Goal: Task Accomplishment & Management: Manage account settings

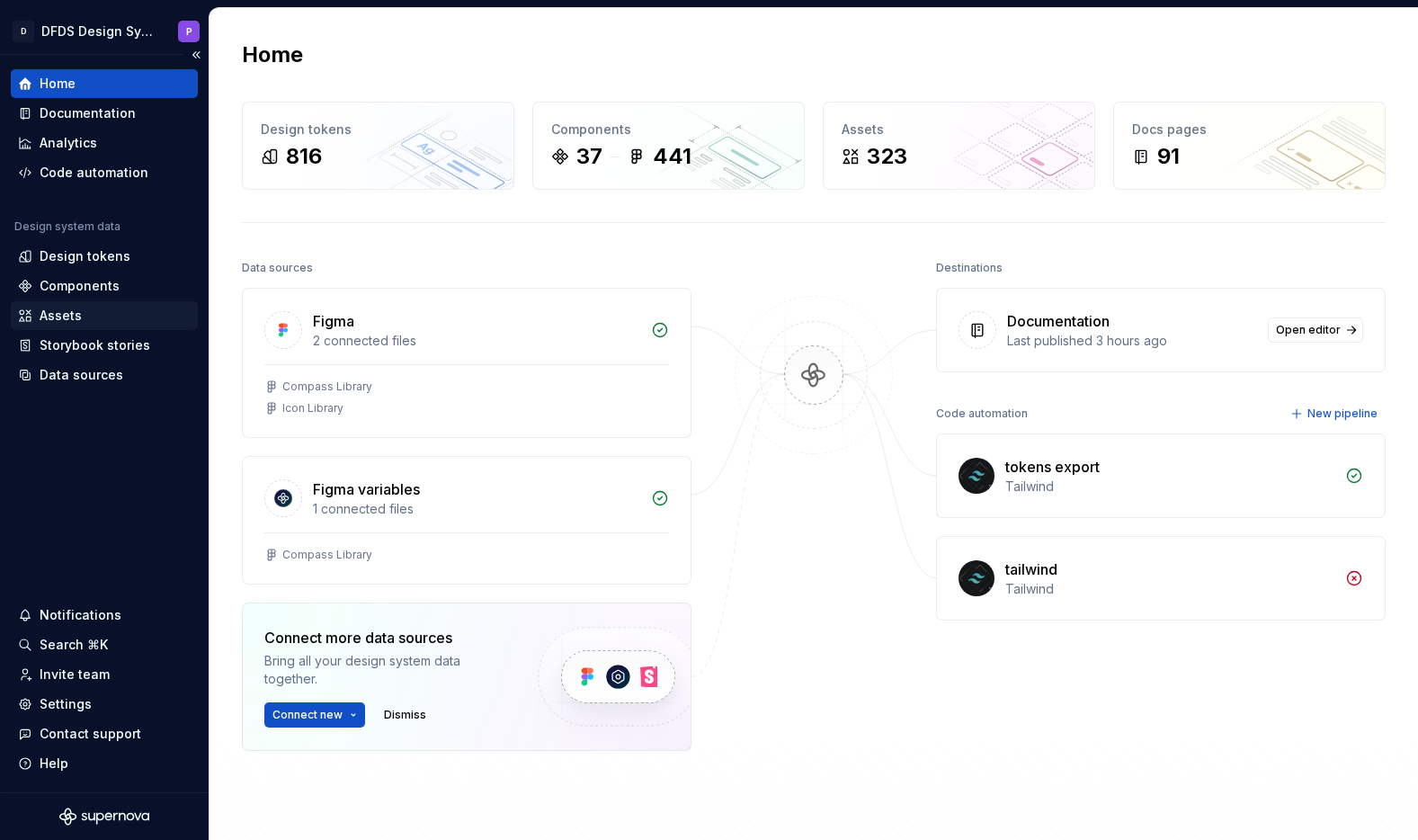
click at [119, 314] on div "Assets" at bounding box center [104, 315] width 173 height 18
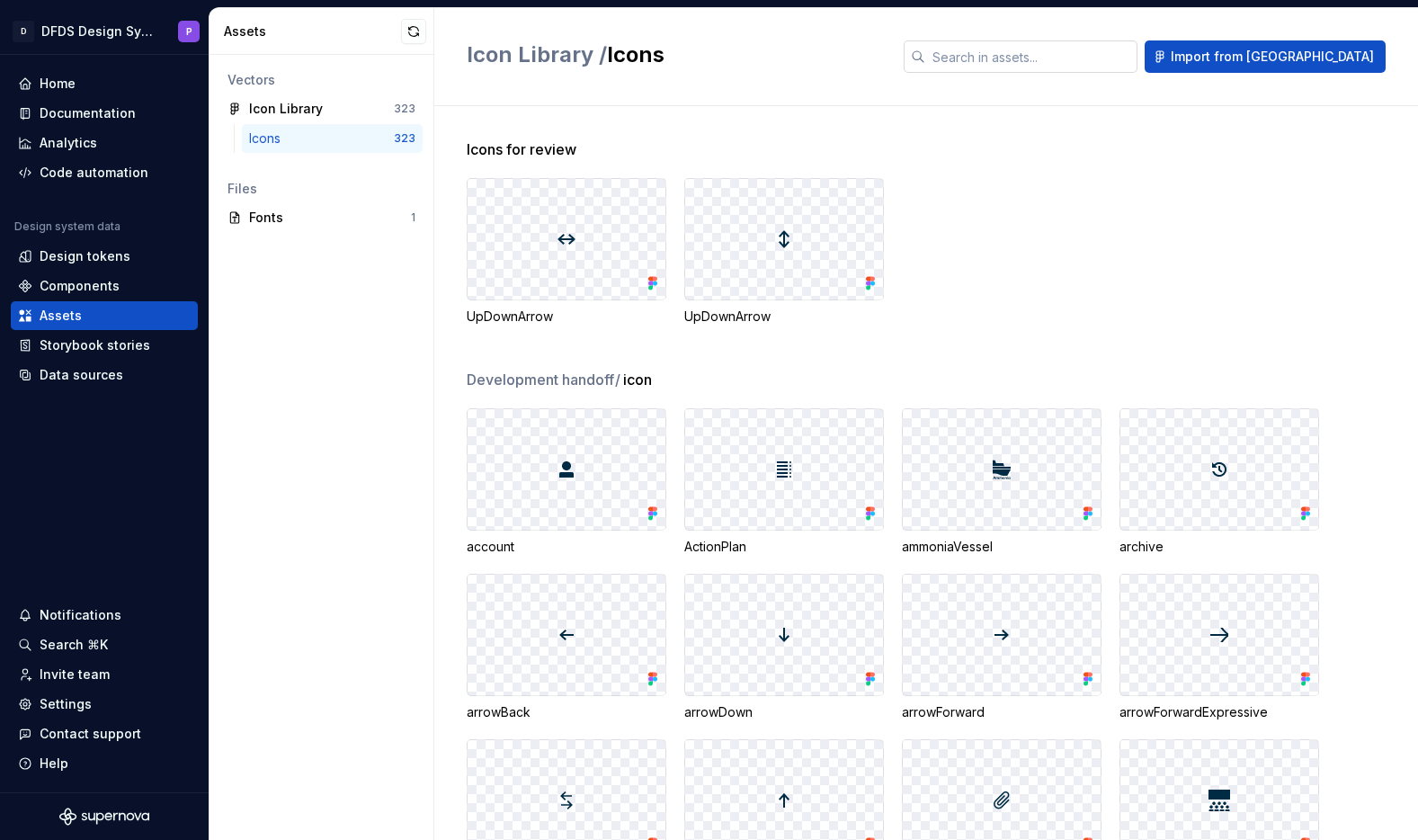
click at [1041, 65] on input "text" at bounding box center [1032, 57] width 213 height 32
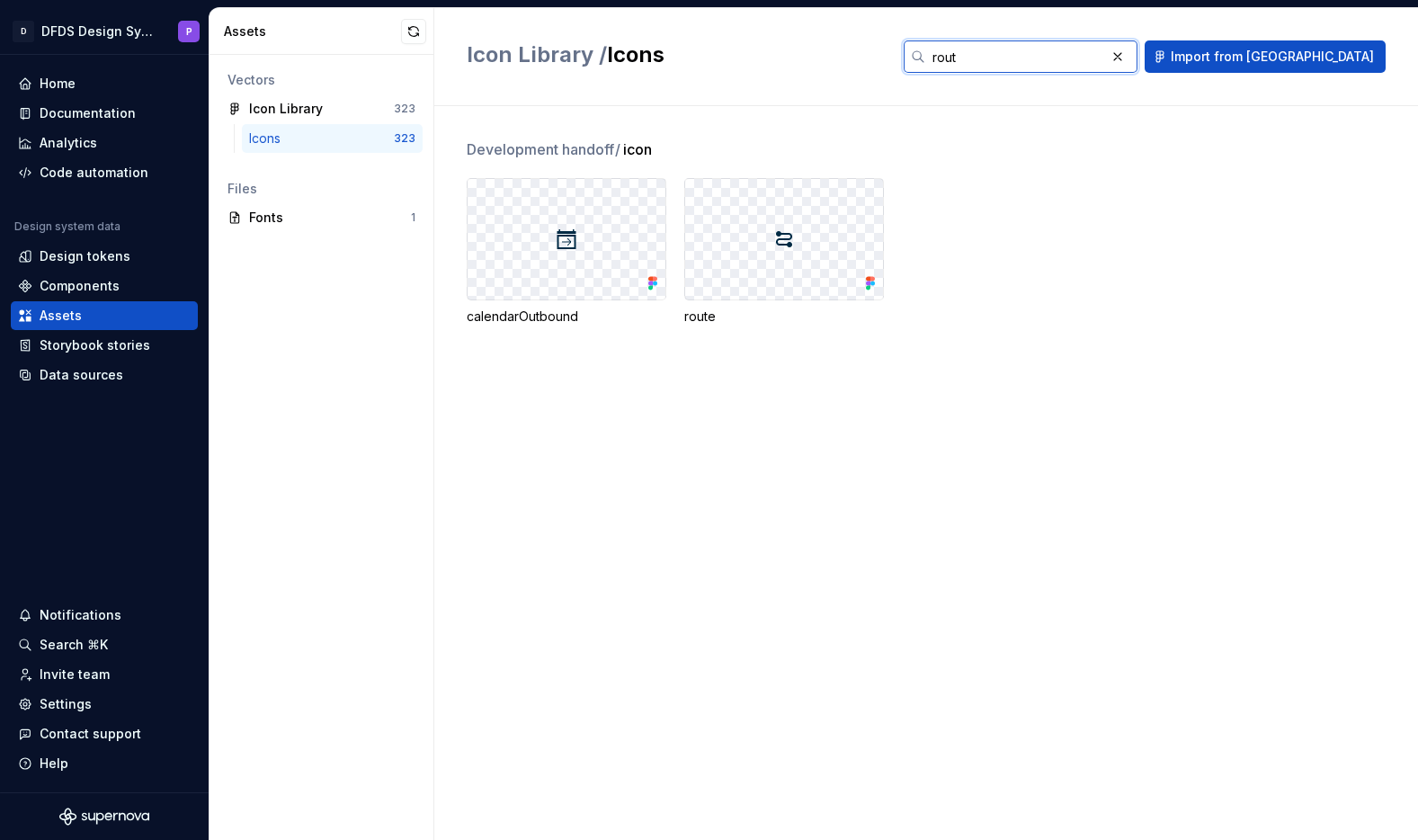
type input "route"
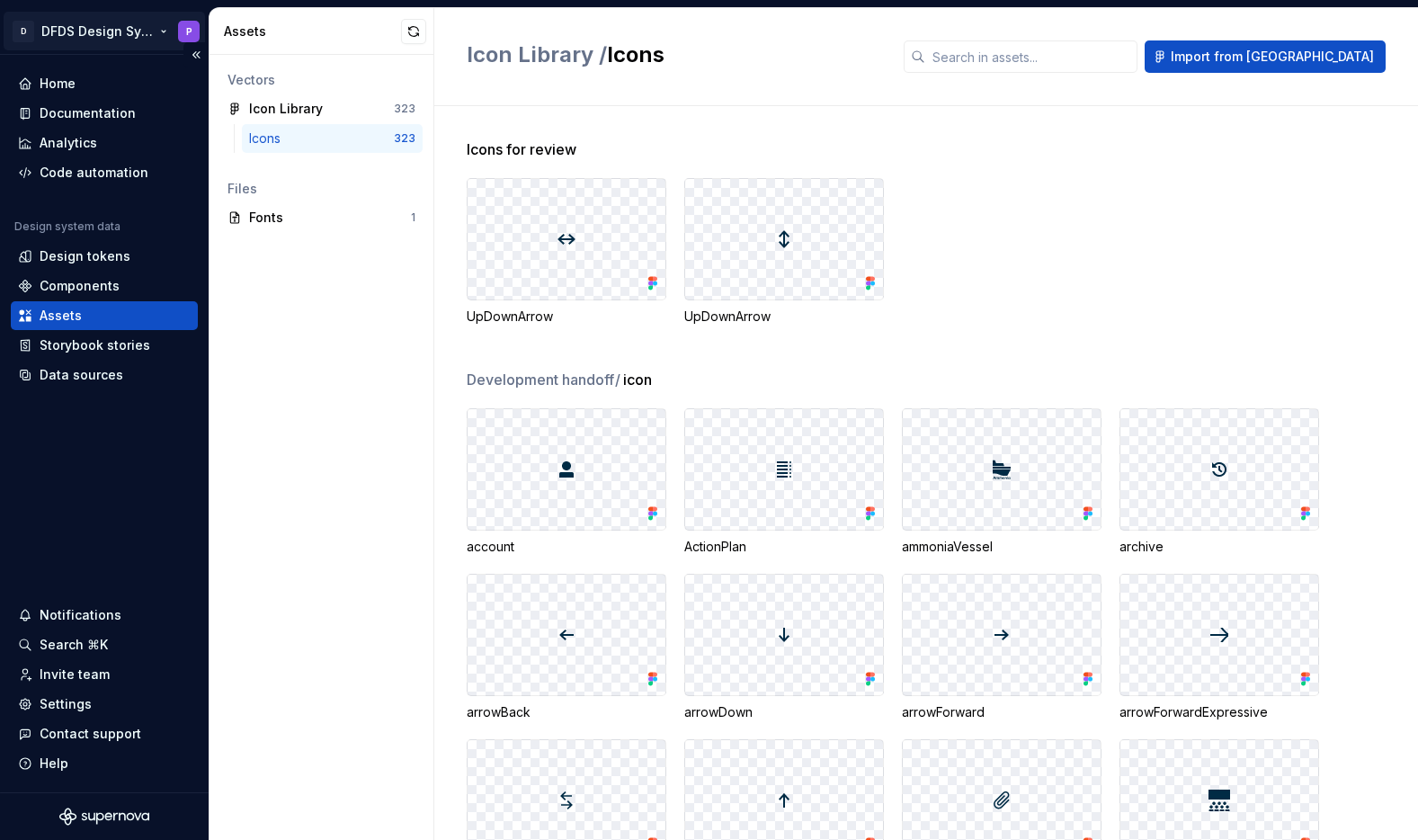
click at [135, 28] on html "D DFDS Design System P Home Documentation Analytics Code automation Design syst…" at bounding box center [709, 420] width 1418 height 840
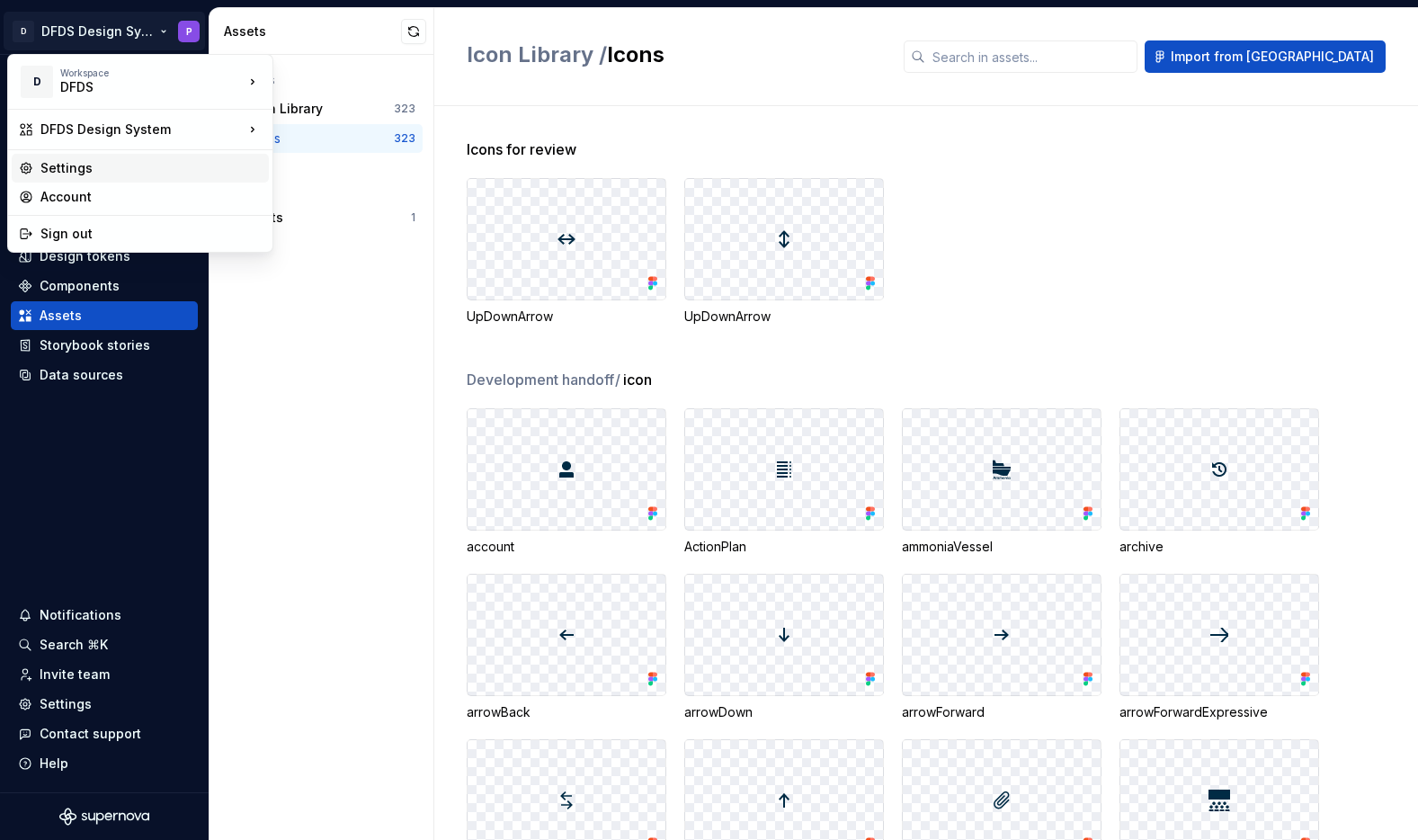
click at [100, 164] on div "Settings" at bounding box center [151, 168] width 221 height 18
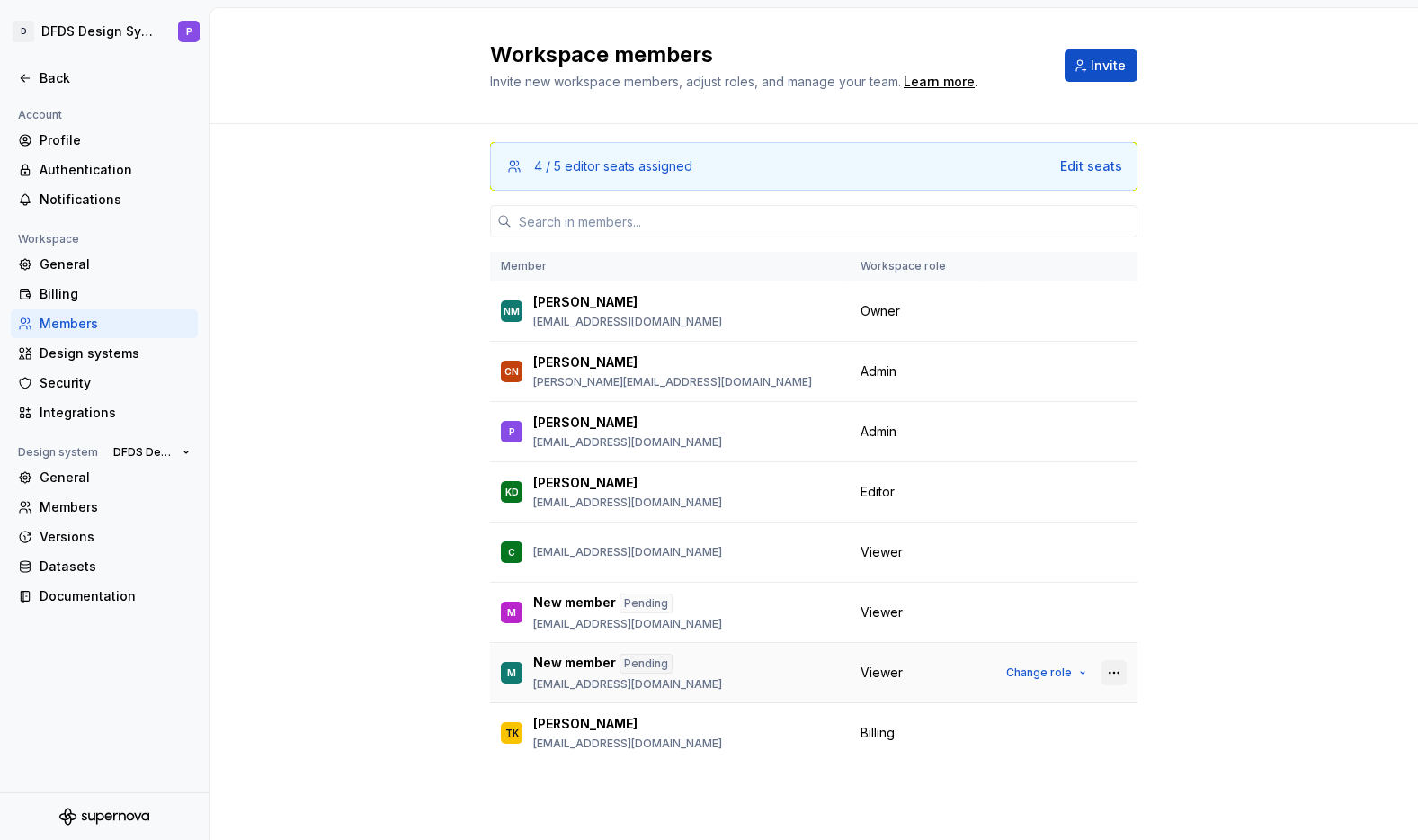
click at [1120, 671] on button "button" at bounding box center [1114, 672] width 26 height 26
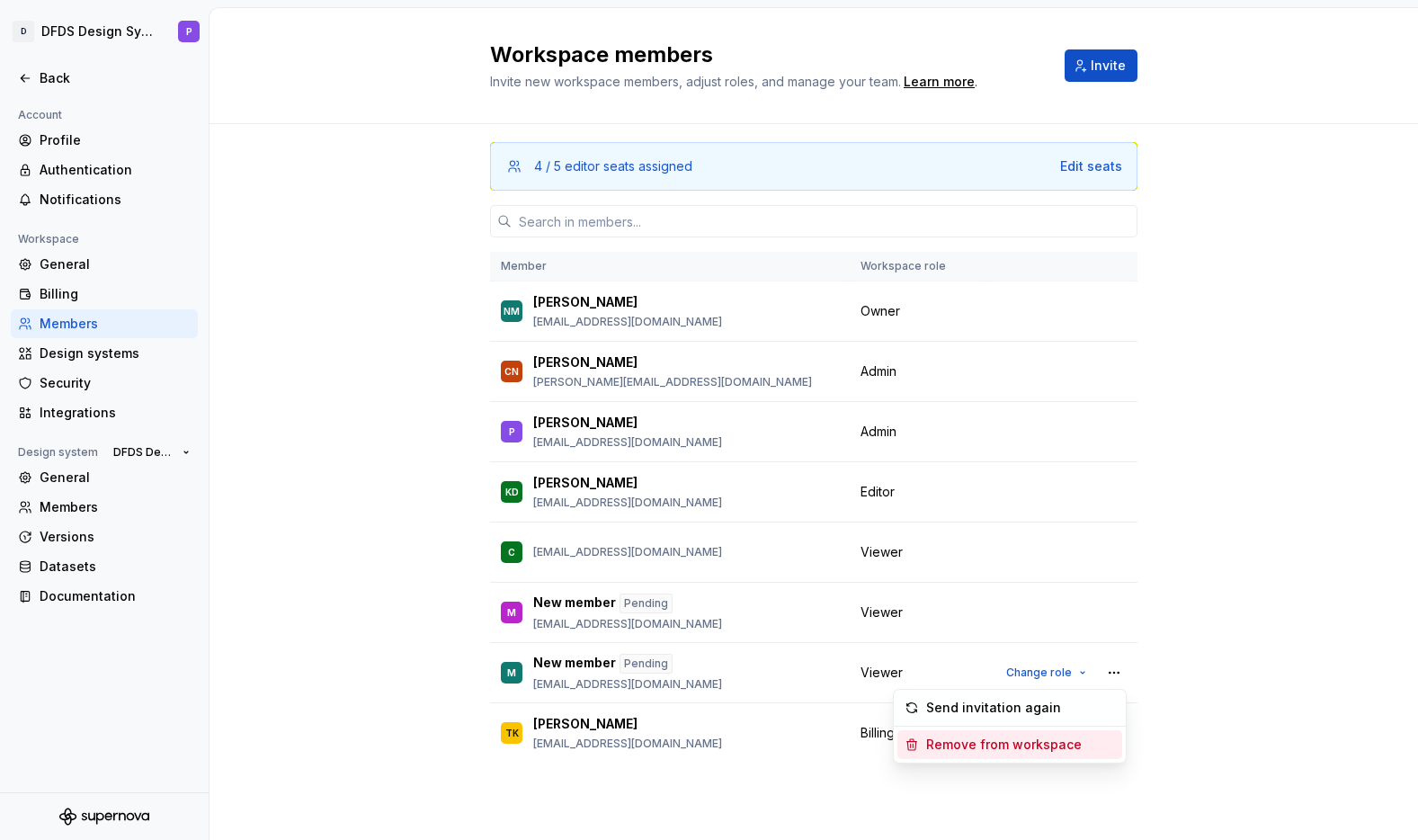
click at [1073, 737] on div "Remove from workspace" at bounding box center [1004, 744] width 156 height 18
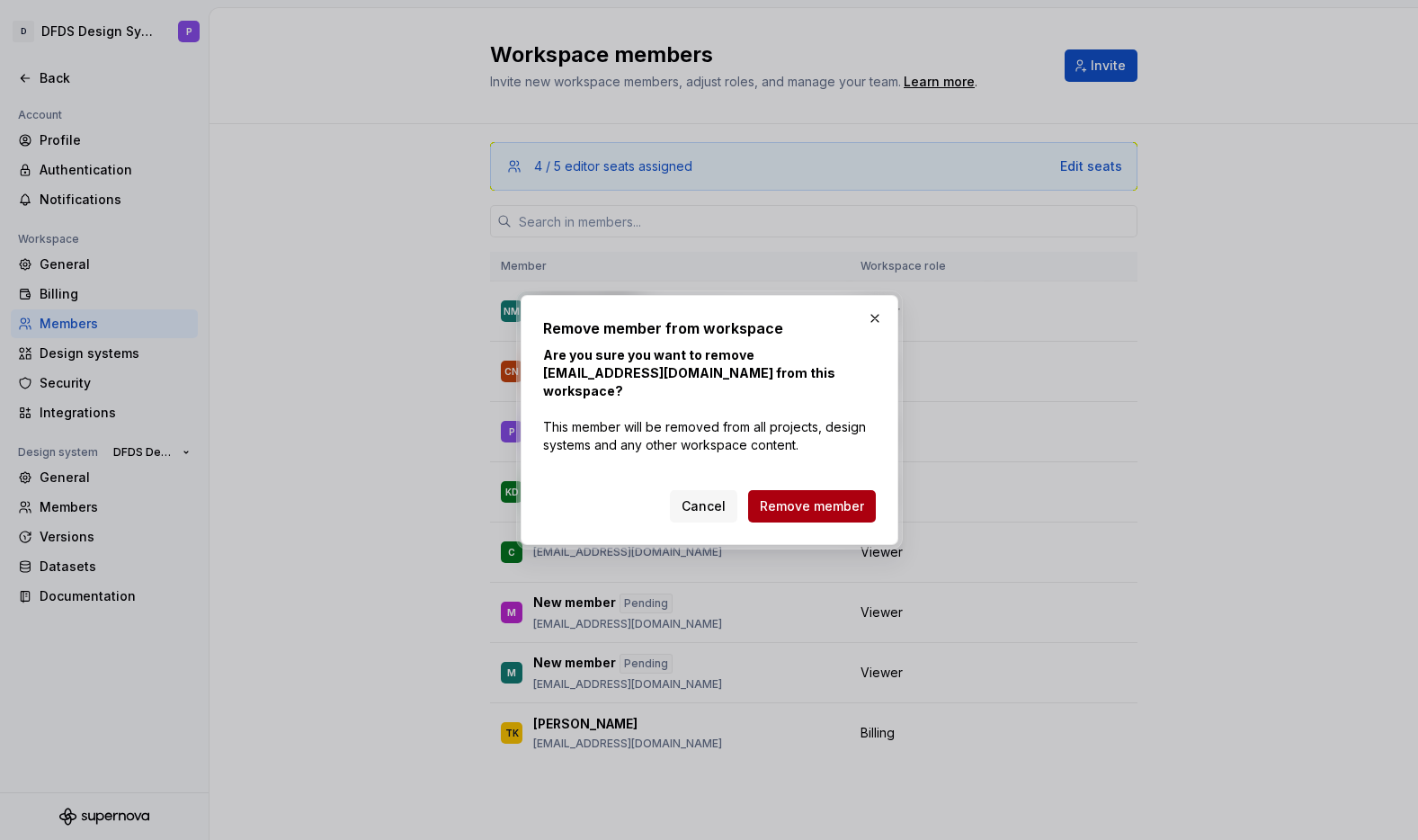
click at [787, 497] on span "Remove member" at bounding box center [812, 506] width 104 height 18
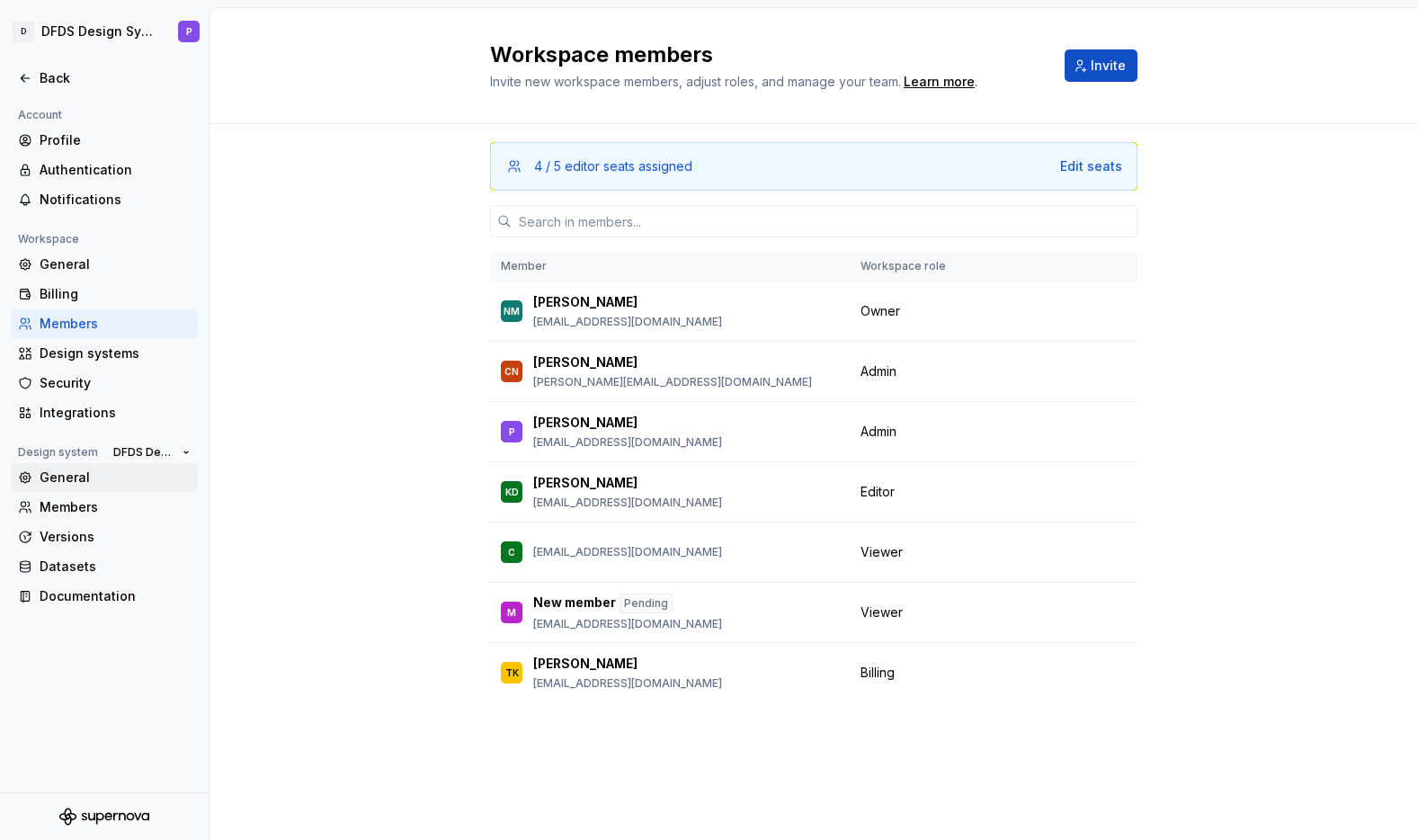
click at [58, 482] on div "General" at bounding box center [115, 477] width 151 height 18
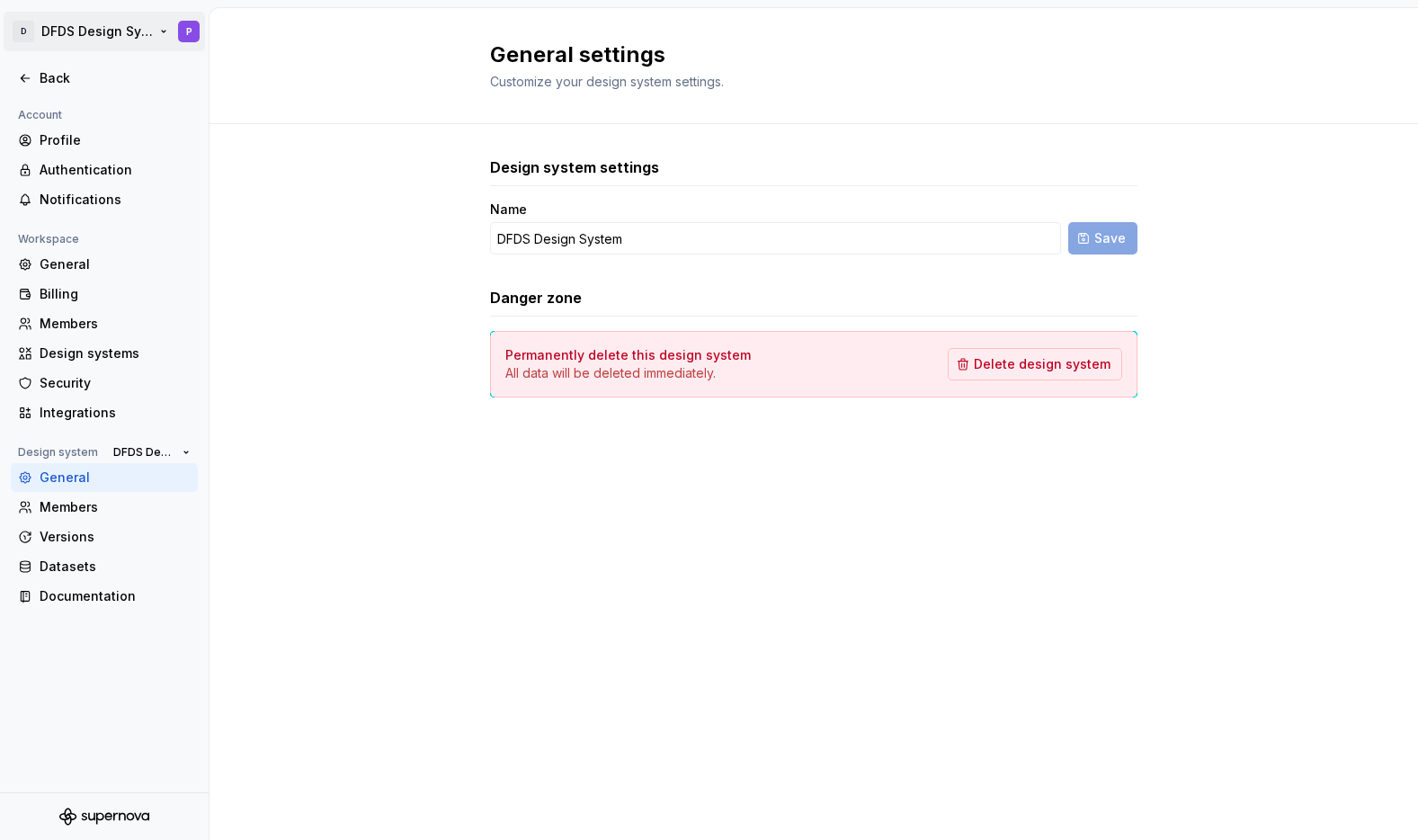
click at [38, 28] on html "D DFDS Design System P Back Account Profile Authentication Notifications Worksp…" at bounding box center [709, 420] width 1418 height 840
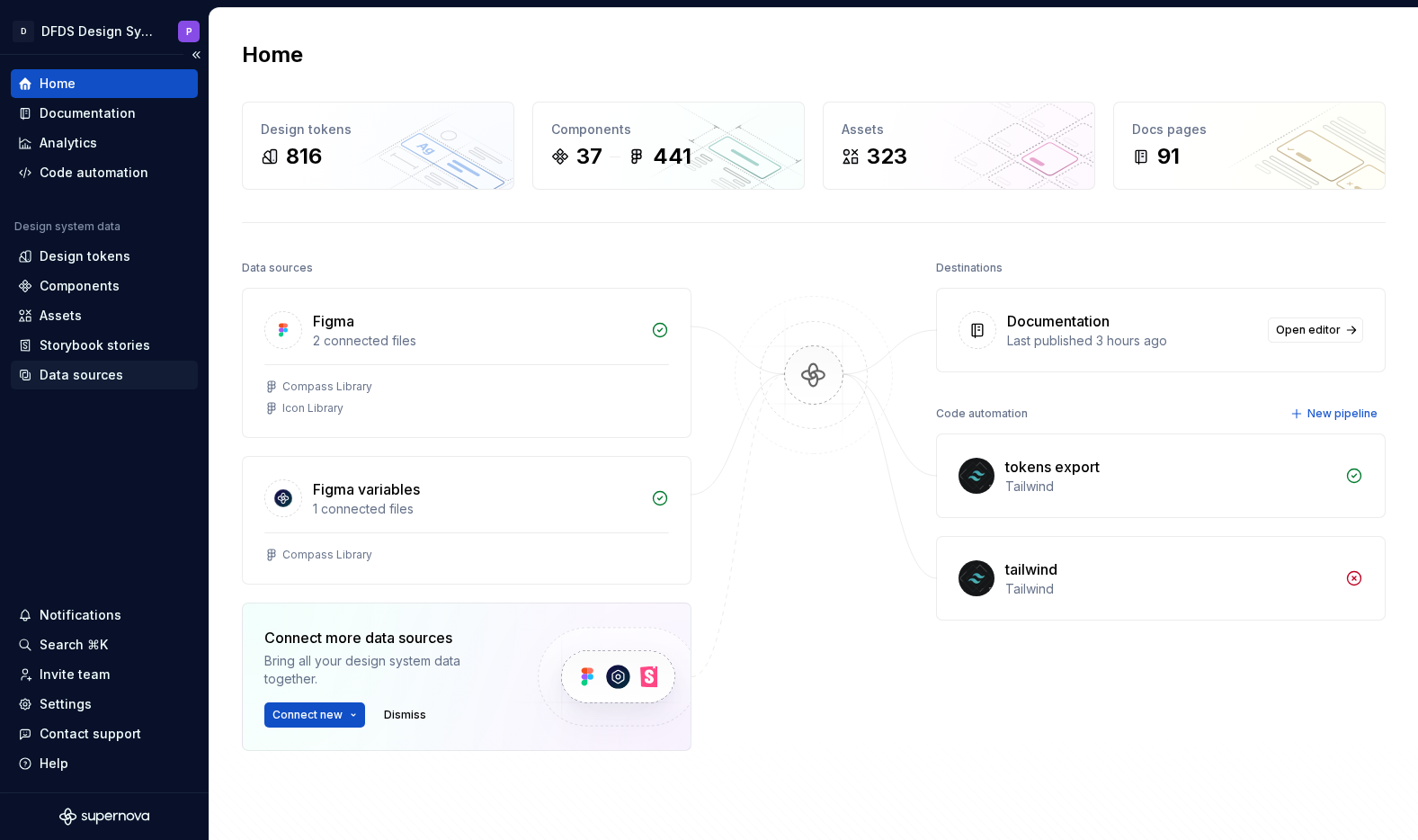
click at [68, 378] on div "Data sources" at bounding box center [82, 375] width 84 height 18
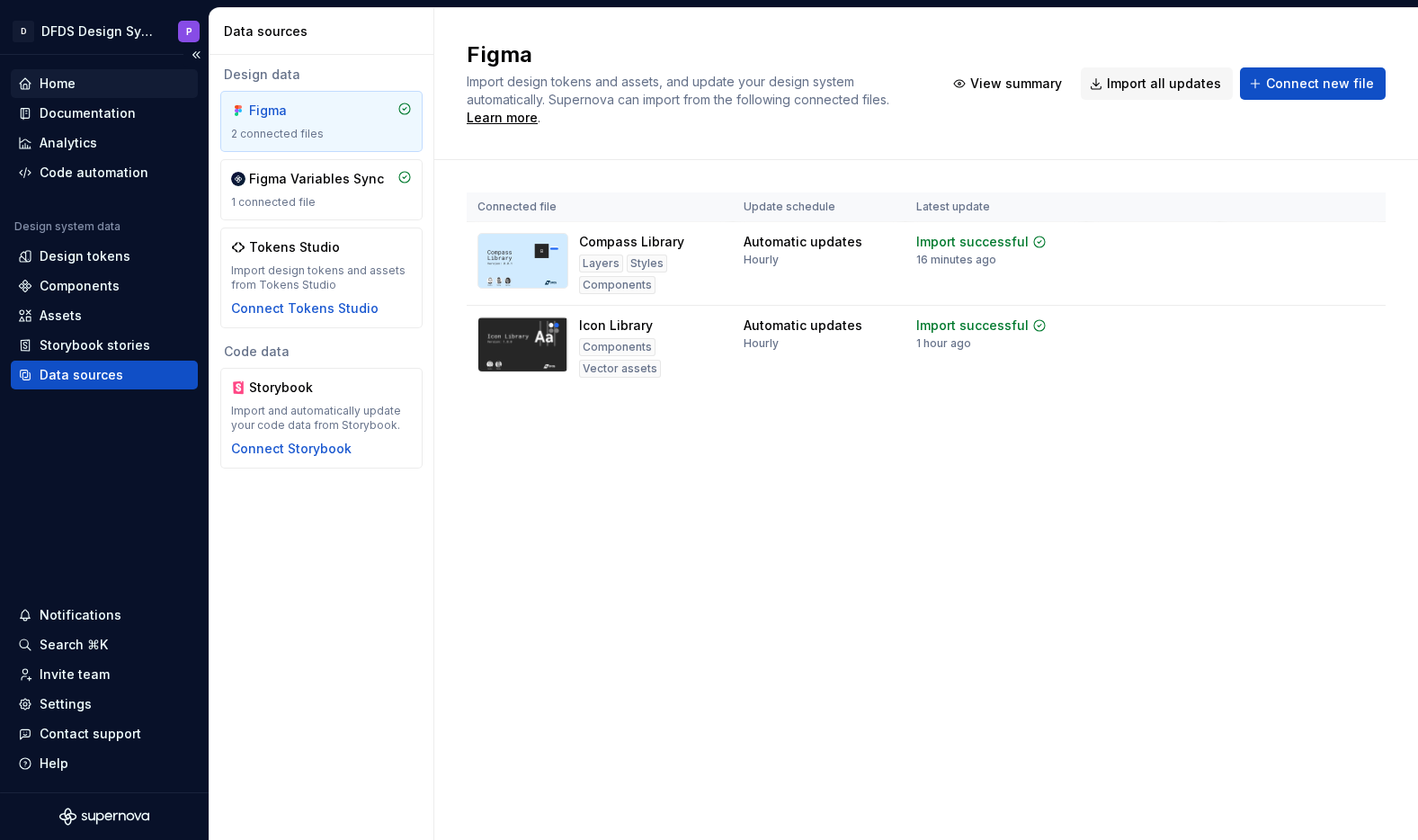
click at [98, 77] on div "Home" at bounding box center [104, 84] width 173 height 18
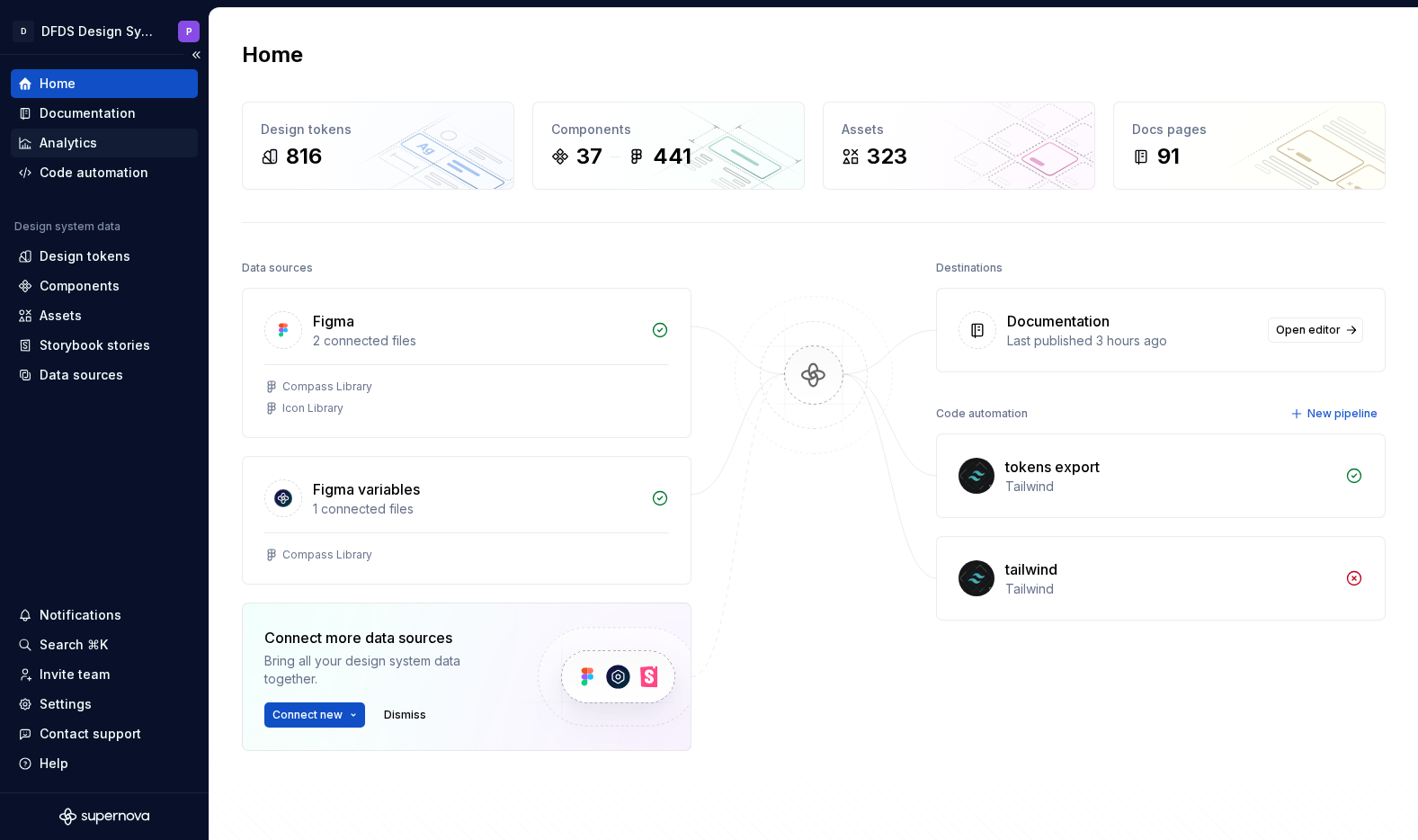
click at [79, 151] on div "Analytics" at bounding box center [68, 142] width 58 height 18
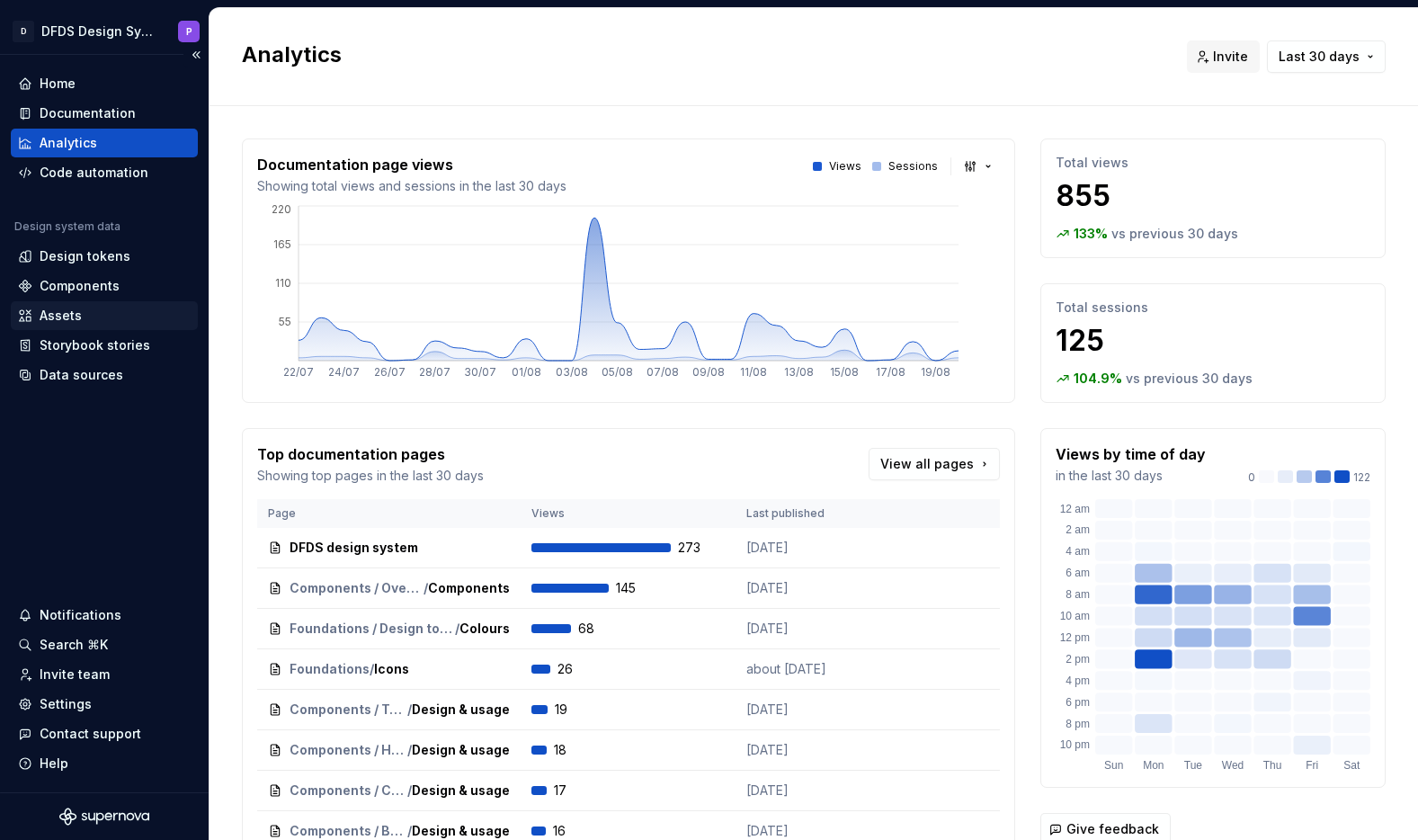
click at [73, 317] on div "Assets" at bounding box center [61, 315] width 43 height 18
